Goal: Task Accomplishment & Management: Use online tool/utility

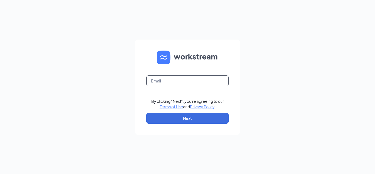
click at [183, 80] on input "text" at bounding box center [187, 80] width 82 height 11
paste input "[EMAIL_ADDRESS][PERSON_NAME][DOMAIN_NAME]"
type input "[EMAIL_ADDRESS][PERSON_NAME][DOMAIN_NAME]"
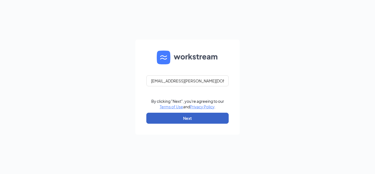
click at [177, 120] on button "Next" at bounding box center [187, 118] width 82 height 11
click at [202, 117] on button "Next" at bounding box center [187, 118] width 82 height 11
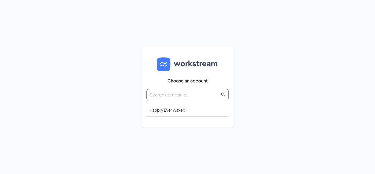
click at [198, 91] on span at bounding box center [187, 94] width 82 height 11
click at [200, 96] on input "text" at bounding box center [185, 94] width 70 height 7
click at [178, 110] on div "Happily Ever Waxed" at bounding box center [187, 109] width 82 height 13
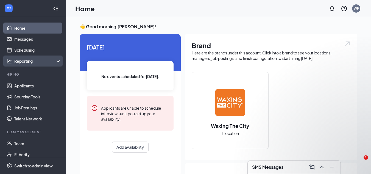
click at [22, 63] on div "Reporting" at bounding box center [37, 60] width 47 height 5
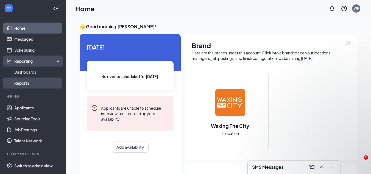
click at [21, 83] on link "Reports" at bounding box center [37, 82] width 47 height 11
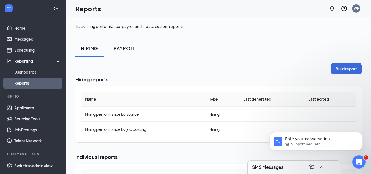
click at [114, 48] on div "PAYROLL" at bounding box center [124, 48] width 23 height 7
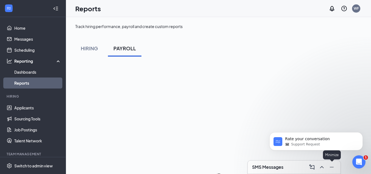
click at [332, 167] on icon "Minimize" at bounding box center [332, 167] width 4 height 1
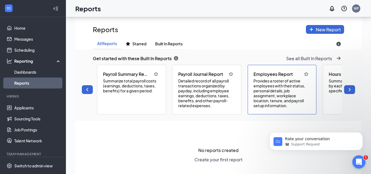
scroll to position [82, 0]
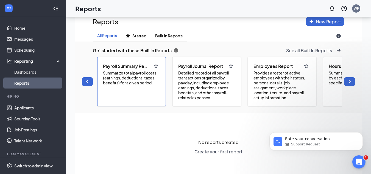
click at [155, 89] on div "Payroll Summary Report Summarize total payroll costs (earnings, deductions, tax…" at bounding box center [131, 81] width 69 height 49
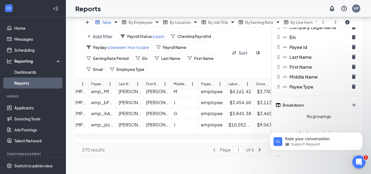
scroll to position [37, 110]
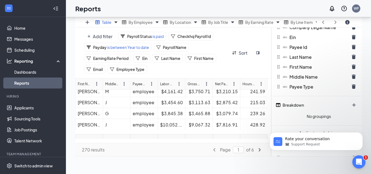
click at [306, 153] on body "Rate your conversation Support Request" at bounding box center [315, 140] width 105 height 34
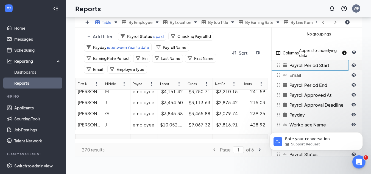
click at [350, 69] on button "eye-open icon" at bounding box center [353, 65] width 11 height 9
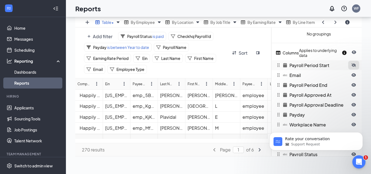
click at [355, 67] on icon "eye-closed icon" at bounding box center [353, 65] width 4 height 4
click at [353, 117] on icon "eye-open icon" at bounding box center [353, 114] width 4 height 4
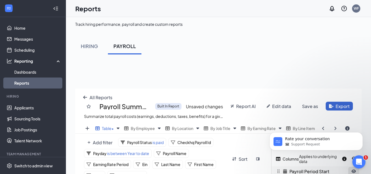
scroll to position [0, 0]
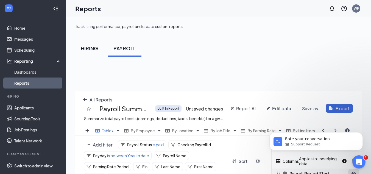
click at [87, 46] on div "HIRING" at bounding box center [89, 48] width 17 height 7
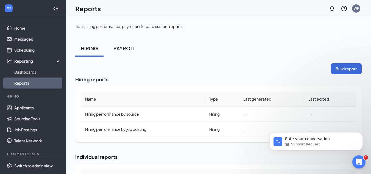
click at [138, 50] on button "PAYROLL" at bounding box center [124, 48] width 33 height 16
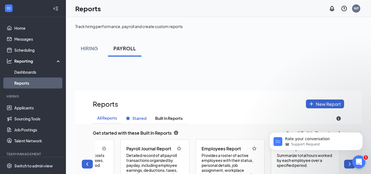
click at [139, 117] on span "Starred" at bounding box center [139, 118] width 14 height 5
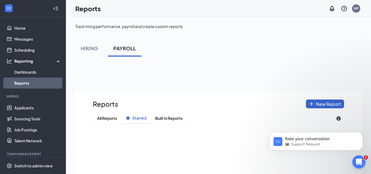
click at [83, 57] on div "Track hiring performance, payroll and create custom reports HIRING PAYROLL Repo…" at bounding box center [218, 150] width 286 height 252
click at [86, 51] on div "HIRING" at bounding box center [89, 48] width 17 height 7
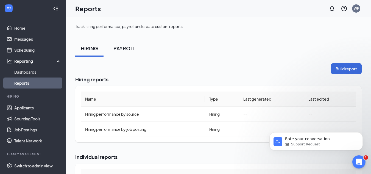
click at [123, 52] on button "PAYROLL" at bounding box center [124, 48] width 33 height 16
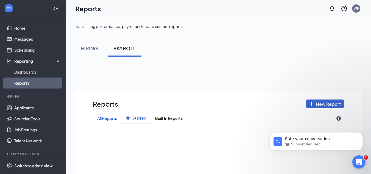
click at [115, 118] on span "All Reports" at bounding box center [107, 118] width 20 height 5
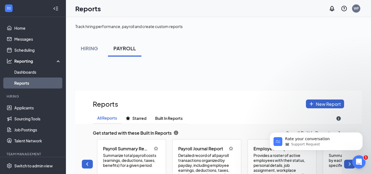
scroll to position [212, 286]
click at [173, 119] on span "Built In Reports" at bounding box center [168, 118] width 27 height 5
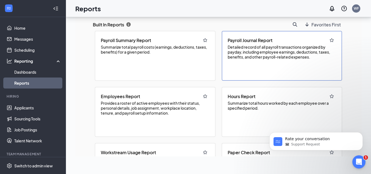
click at [250, 74] on div "Payroll Journal Report Detailed record of all payroll transactions organized by…" at bounding box center [282, 55] width 120 height 49
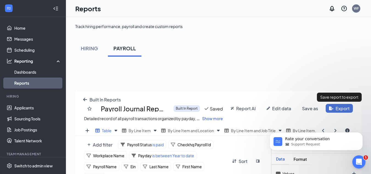
click at [332, 105] on button "Export" at bounding box center [339, 108] width 27 height 9
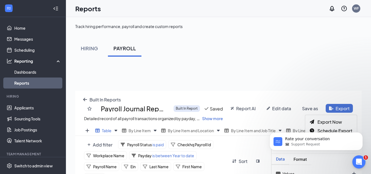
scroll to position [125, 290]
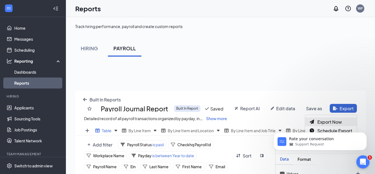
click at [335, 120] on span "Export Now" at bounding box center [329, 122] width 24 height 6
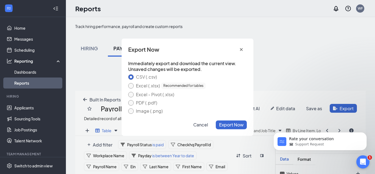
click at [149, 101] on label "PDF (.pdf)" at bounding box center [146, 102] width 24 height 4
click at [134, 101] on button "PDF (.pdf)" at bounding box center [130, 102] width 5 height 5
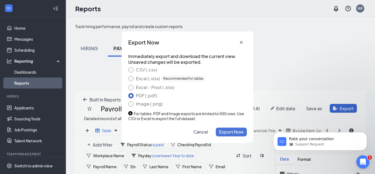
click at [234, 130] on span "Export Now" at bounding box center [231, 132] width 24 height 6
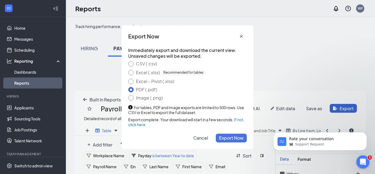
click at [234, 136] on span "Export Now" at bounding box center [231, 138] width 24 height 6
click at [226, 136] on span "Export Now" at bounding box center [231, 138] width 24 height 6
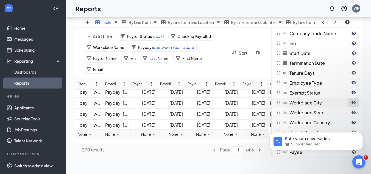
scroll to position [631, 0]
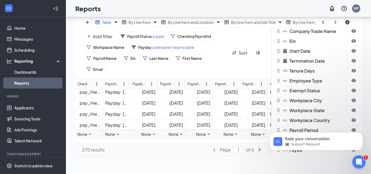
click at [230, 35] on div "Add filter Payroll Status is paid Checkhq Payroll Id Workplace Name Payday is b…" at bounding box center [173, 52] width 196 height 51
click at [233, 71] on div "Add filter Payroll Status is paid Checkhq Payroll Id Workplace Name Payday is b…" at bounding box center [173, 52] width 196 height 51
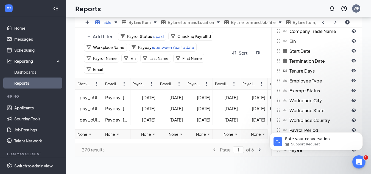
click at [215, 73] on div "Add filter Payroll Status is paid Checkhq Payroll Id Workplace Name Payday is b…" at bounding box center [155, 53] width 142 height 42
click at [361, 134] on icon "Dismiss notification" at bounding box center [361, 133] width 3 height 3
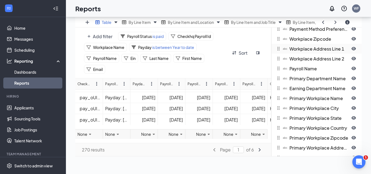
scroll to position [905, 0]
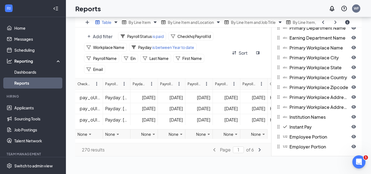
click at [226, 72] on div "Add filter Payroll Status is paid Checkhq Payroll Id Workplace Name Payday is b…" at bounding box center [155, 53] width 142 height 42
click at [263, 149] on button "angle-right icon" at bounding box center [259, 149] width 11 height 9
type input "2"
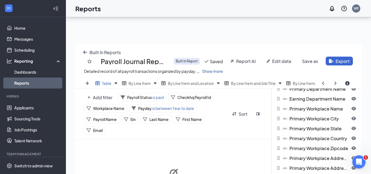
scroll to position [26, 0]
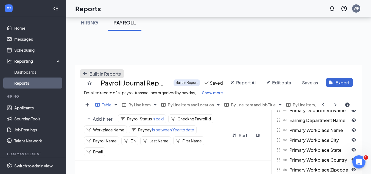
click at [91, 73] on span "Built In Reports" at bounding box center [104, 74] width 31 height 6
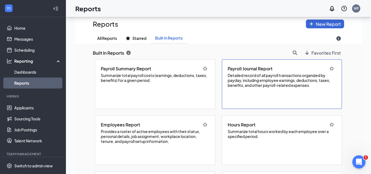
scroll to position [81, 0]
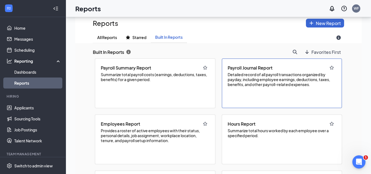
click at [260, 92] on div "Payroll Journal Report Detailed record of all payroll transactions organized by…" at bounding box center [282, 82] width 120 height 49
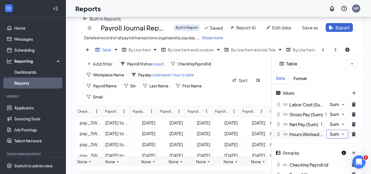
scroll to position [27, 0]
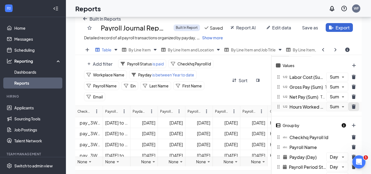
click at [353, 109] on icon "trash icon" at bounding box center [354, 106] width 4 height 4
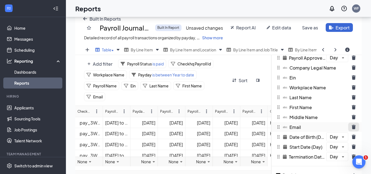
scroll to position [165, 0]
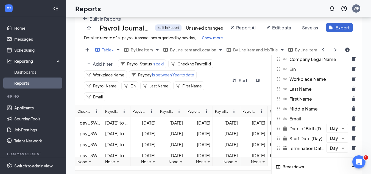
click at [239, 100] on div "Add filter Payroll Status is paid Checkhq Payroll Id Workplace Name Payday is b…" at bounding box center [173, 80] width 196 height 51
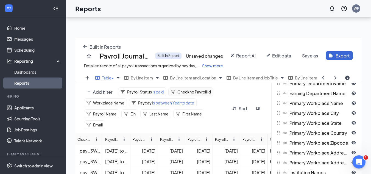
scroll to position [82, 0]
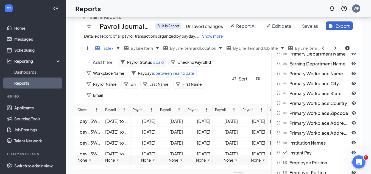
drag, startPoint x: 148, startPoint y: 66, endPoint x: 154, endPoint y: 66, distance: 6.0
click at [148, 64] on span "Payroll Status" at bounding box center [139, 62] width 25 height 5
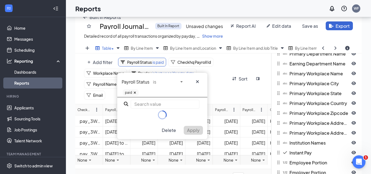
scroll to position [896, 0]
click at [196, 83] on icon "cross icon" at bounding box center [197, 81] width 4 height 4
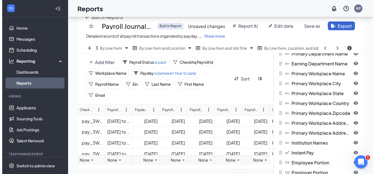
scroll to position [0, 54]
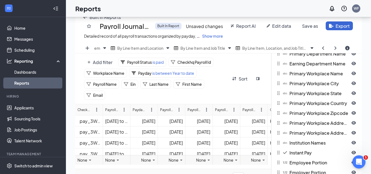
click at [286, 24] on span "Edit data" at bounding box center [281, 26] width 19 height 6
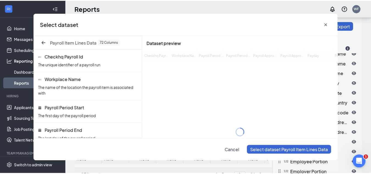
scroll to position [125, 290]
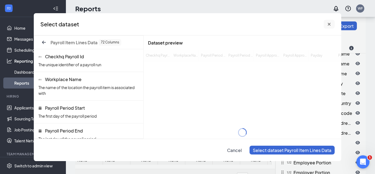
click at [329, 27] on button "cross icon" at bounding box center [329, 23] width 11 height 9
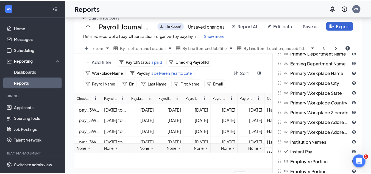
scroll to position [27321, 27160]
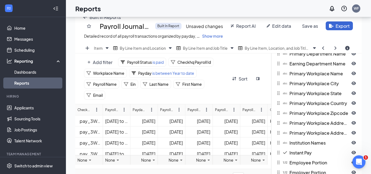
click at [186, 25] on div "Payroll Journal Report Built In Report Unsaved changes" at bounding box center [153, 25] width 139 height 9
click at [220, 38] on span "Show more" at bounding box center [212, 35] width 21 height 5
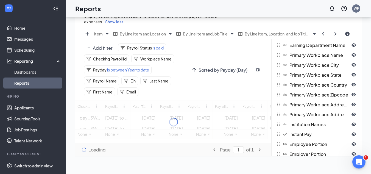
scroll to position [0, 0]
click at [20, 82] on link "Reports" at bounding box center [37, 82] width 47 height 11
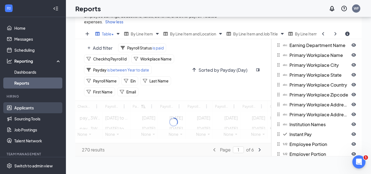
click at [19, 111] on link "Applicants" at bounding box center [37, 107] width 47 height 11
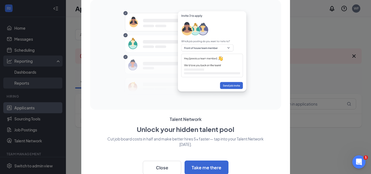
click at [32, 83] on div at bounding box center [185, 87] width 371 height 174
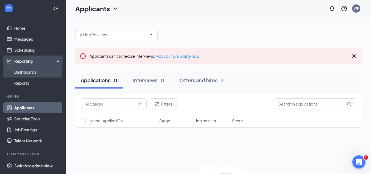
click at [29, 70] on link "Dashboards" at bounding box center [37, 71] width 47 height 11
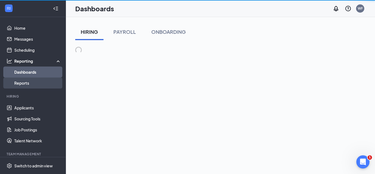
click at [27, 82] on link "Reports" at bounding box center [37, 82] width 47 height 11
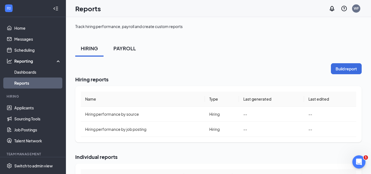
click at [123, 51] on div "PAYROLL" at bounding box center [124, 48] width 23 height 7
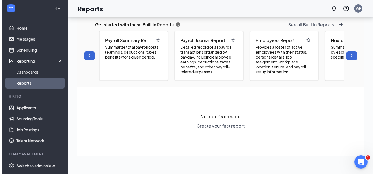
scroll to position [81, 0]
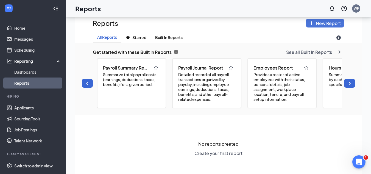
click at [310, 20] on button "New Report" at bounding box center [325, 23] width 38 height 9
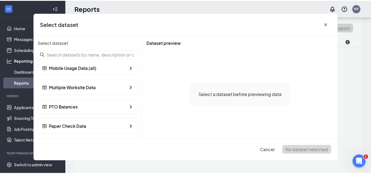
scroll to position [115, 0]
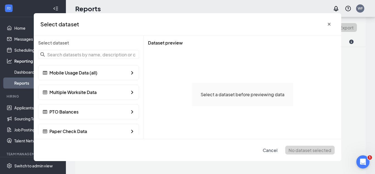
click at [172, 57] on div "Select a dataset before previewing data" at bounding box center [243, 94] width 198 height 89
click at [329, 23] on icon "cross icon" at bounding box center [329, 24] width 4 height 4
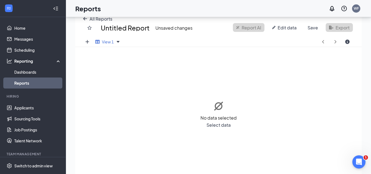
scroll to position [26, 0]
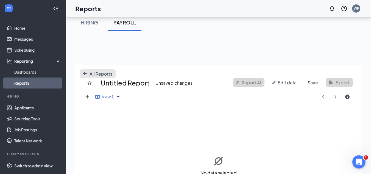
click at [94, 74] on span "All Reports" at bounding box center [100, 74] width 23 height 6
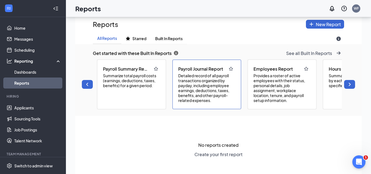
scroll to position [81, 0]
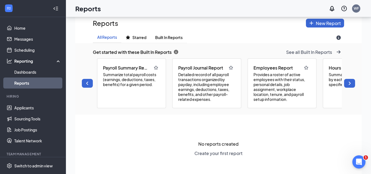
click at [214, 108] on div "Payroll Summary Report Summarize total payroll costs (earnings, deductions, tax…" at bounding box center [218, 83] width 247 height 54
click at [220, 94] on span "Detailed record of all payroll transactions organized by payday, including empl…" at bounding box center [206, 87] width 57 height 30
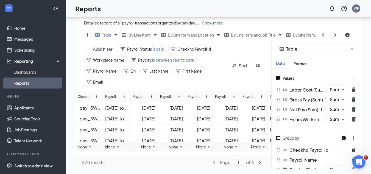
scroll to position [108, 0]
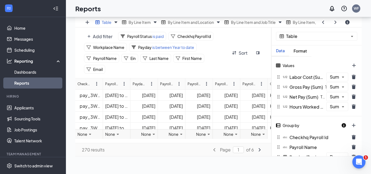
click at [240, 47] on div "Add filter Payroll Status is paid Checkhq Payroll Id Workplace Name Payday is b…" at bounding box center [173, 52] width 196 height 51
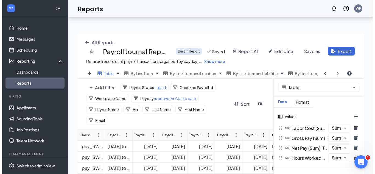
scroll to position [0, 0]
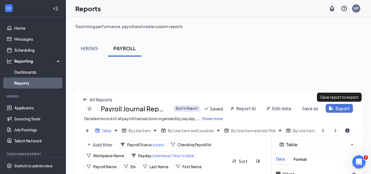
click at [343, 111] on span "Export" at bounding box center [342, 108] width 14 height 6
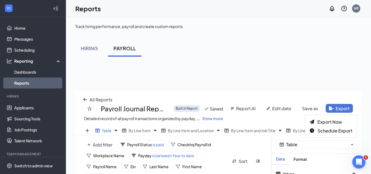
scroll to position [125, 290]
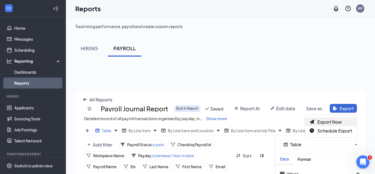
click at [333, 121] on span "Export Now" at bounding box center [329, 122] width 24 height 6
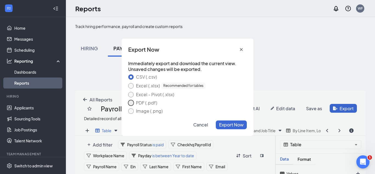
click at [129, 104] on button "PDF (.pdf)" at bounding box center [130, 102] width 5 height 5
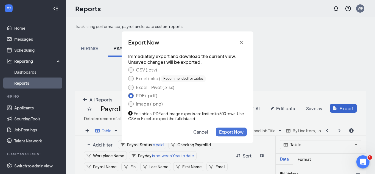
click at [237, 131] on span "Export Now" at bounding box center [231, 132] width 24 height 6
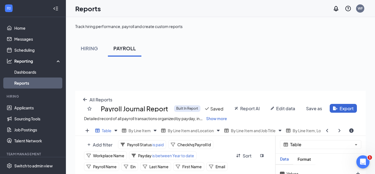
scroll to position [27321, 27160]
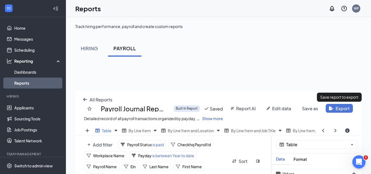
click at [346, 108] on span "Export" at bounding box center [342, 108] width 14 height 6
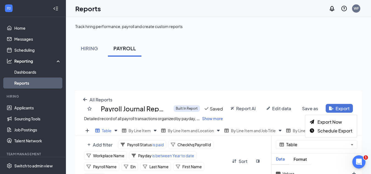
scroll to position [125, 290]
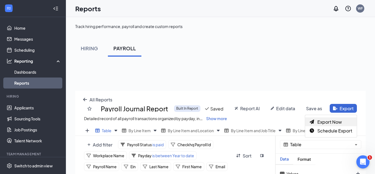
click at [327, 122] on span "Export Now" at bounding box center [329, 122] width 24 height 6
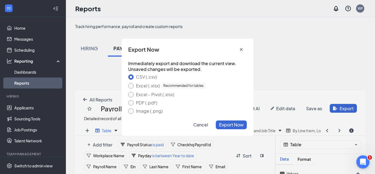
drag, startPoint x: 152, startPoint y: 104, endPoint x: 160, endPoint y: 109, distance: 10.0
click at [151, 103] on label "PDF (.pdf)" at bounding box center [146, 102] width 24 height 4
click at [134, 103] on button "PDF (.pdf)" at bounding box center [130, 102] width 5 height 5
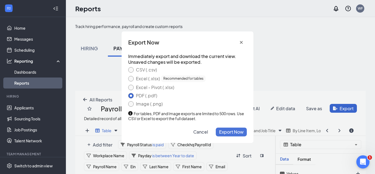
click at [245, 136] on button "Export Now" at bounding box center [231, 131] width 31 height 9
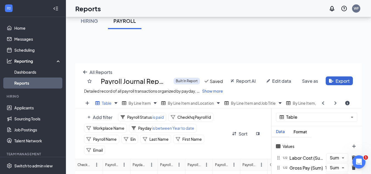
scroll to position [82, 0]
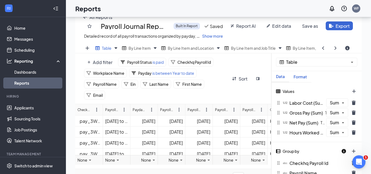
click at [297, 82] on button "Format" at bounding box center [300, 76] width 22 height 11
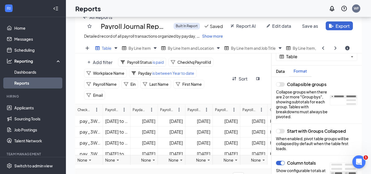
scroll to position [10, 0]
click at [231, 96] on div "Add filter Payroll Status is paid Checkhq Payroll Id Workplace Name Payday is b…" at bounding box center [173, 78] width 196 height 51
click at [227, 99] on div "Add filter Payroll Status is paid Checkhq Payroll Id Workplace Name Payday is b…" at bounding box center [173, 78] width 196 height 51
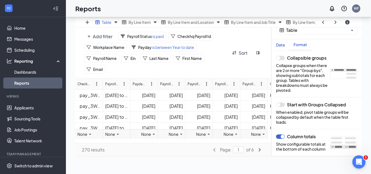
click at [282, 47] on div "Data" at bounding box center [280, 45] width 18 height 5
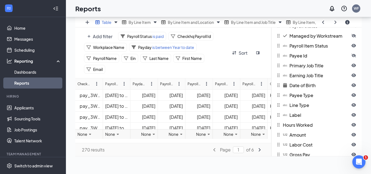
scroll to position [477, 0]
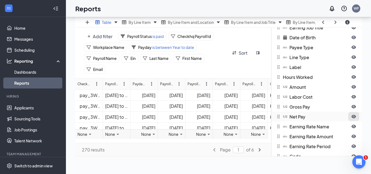
click at [354, 118] on icon "eye-open icon" at bounding box center [353, 116] width 4 height 3
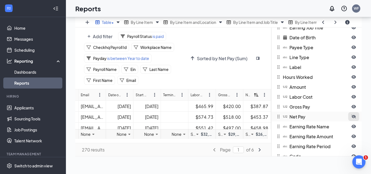
scroll to position [0, 384]
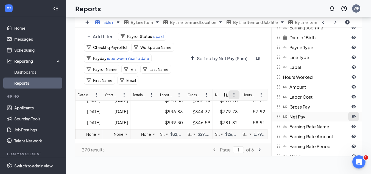
click at [234, 95] on button "ellipsis-vertical icon" at bounding box center [233, 94] width 11 height 9
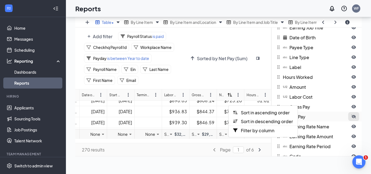
scroll to position [82, 380]
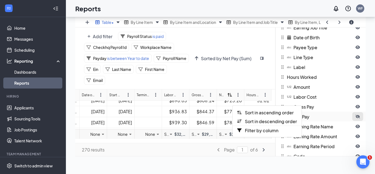
click at [210, 86] on div "Add filter Payroll Status is paid Checkhq Payroll Id Workplace Name Payday is b…" at bounding box center [175, 57] width 200 height 61
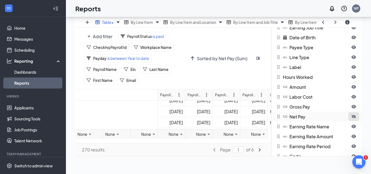
scroll to position [82, 0]
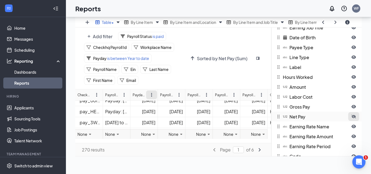
click at [149, 98] on button "ellipsis-vertical icon" at bounding box center [151, 94] width 11 height 9
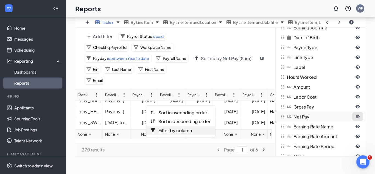
click at [165, 130] on span "Filter by column" at bounding box center [174, 130] width 33 height 6
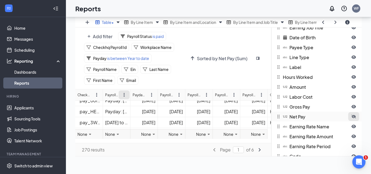
click at [123, 97] on icon "ellipsis-vertical icon" at bounding box center [124, 94] width 4 height 4
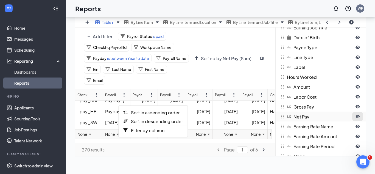
click at [179, 83] on div "Add filter Payroll Status is paid Checkhq Payroll Id Workplace Name Payday is b…" at bounding box center [136, 58] width 105 height 53
